Goal: Check status: Check status

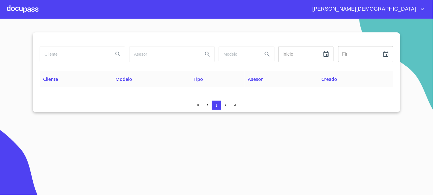
click at [85, 52] on input "search" at bounding box center [74, 53] width 69 height 15
click at [119, 58] on icon "Search" at bounding box center [117, 54] width 7 height 7
click at [102, 55] on input "[PERSON_NAME]" at bounding box center [74, 53] width 69 height 15
click at [119, 55] on icon "Search" at bounding box center [117, 54] width 5 height 5
drag, startPoint x: 91, startPoint y: 55, endPoint x: 33, endPoint y: 57, distance: 58.6
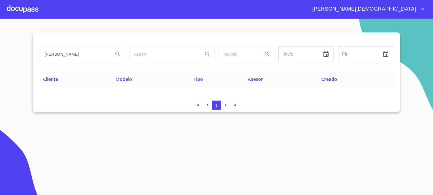
click at [33, 57] on div "RAMIREZ SAVERIO Inicio ​ Fin ​ Cliente Modelo Tipo Asesor Creado 1" at bounding box center [216, 72] width 367 height 80
click at [121, 56] on icon "Search" at bounding box center [117, 54] width 7 height 7
click at [121, 53] on icon "Search" at bounding box center [117, 54] width 7 height 7
drag, startPoint x: 79, startPoint y: 57, endPoint x: 40, endPoint y: 64, distance: 39.4
click at [40, 64] on div "[PERSON_NAME]" at bounding box center [82, 54] width 90 height 21
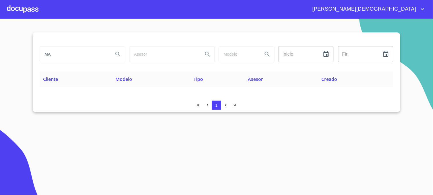
type input "M"
click at [115, 54] on icon "Search" at bounding box center [117, 54] width 7 height 7
drag, startPoint x: 89, startPoint y: 55, endPoint x: 0, endPoint y: 62, distance: 89.2
click at [0, 62] on html "[PERSON_NAME] Inicio ​ Fin ​ Cliente Modelo Tipo Asesor Creado 1 Salir" at bounding box center [216, 97] width 433 height 195
type input "A"
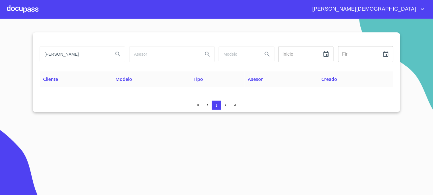
click at [118, 57] on icon "Search" at bounding box center [117, 54] width 7 height 7
click at [108, 55] on input "[PERSON_NAME]" at bounding box center [74, 53] width 69 height 15
click at [113, 54] on button "Search" at bounding box center [118, 54] width 14 height 14
drag, startPoint x: 102, startPoint y: 55, endPoint x: 27, endPoint y: 57, distance: 75.5
click at [27, 57] on section "[PERSON_NAME] Inicio ​ Fin ​ Cliente Modelo Tipo Asesor Creado 1" at bounding box center [216, 107] width 433 height 176
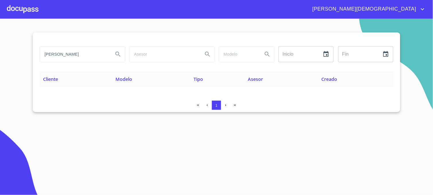
paste input "[PERSON_NAME]"
type input "[PERSON_NAME]"
click at [119, 57] on icon "Search" at bounding box center [117, 54] width 7 height 7
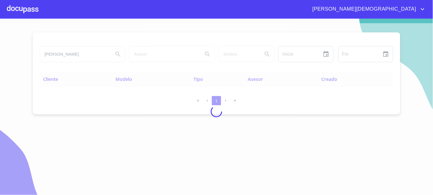
scroll to position [0, 0]
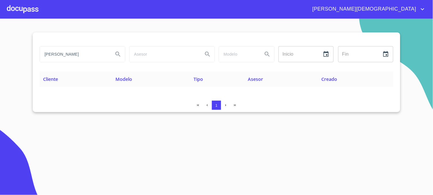
click at [116, 54] on icon "Search" at bounding box center [117, 54] width 7 height 7
drag, startPoint x: 42, startPoint y: 54, endPoint x: 172, endPoint y: 67, distance: 130.6
click at [172, 67] on div "[PERSON_NAME] ​ Fin ​" at bounding box center [217, 58] width 354 height 28
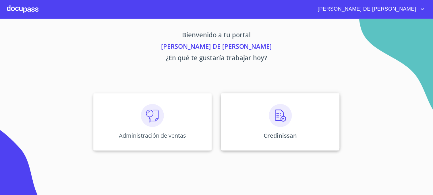
click at [233, 147] on div "Credinissan" at bounding box center [280, 121] width 119 height 57
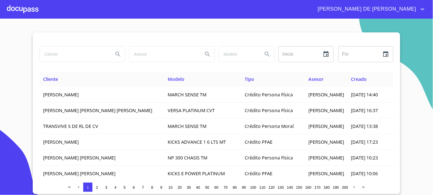
click at [101, 53] on input "search" at bounding box center [74, 53] width 69 height 15
type input "[PERSON_NAME]"
click at [118, 52] on icon "Search" at bounding box center [117, 54] width 7 height 7
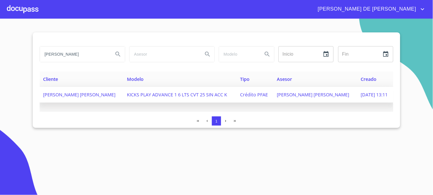
click at [315, 97] on span "DANIEL ROMERO RAMOS" at bounding box center [313, 95] width 72 height 6
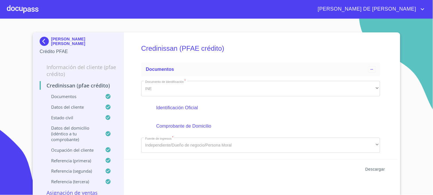
click at [372, 168] on span "Descargar" at bounding box center [375, 169] width 20 height 7
